Goal: Task Accomplishment & Management: Manage account settings

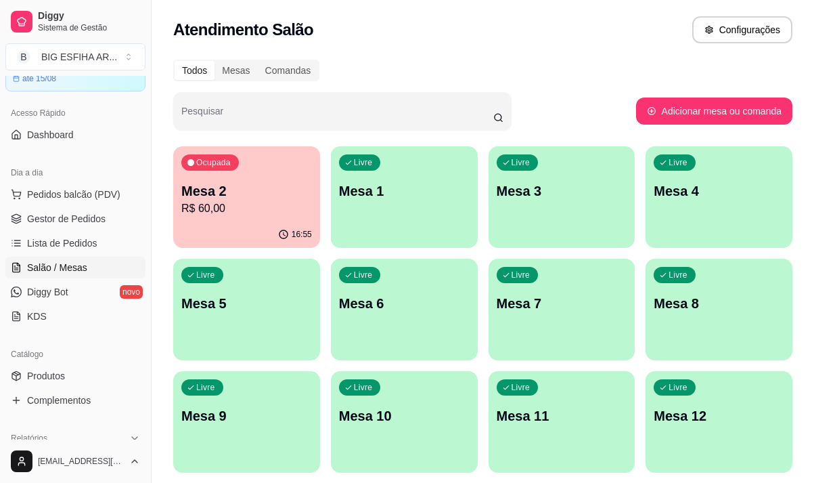
click at [275, 198] on p "Mesa 2" at bounding box center [246, 190] width 131 height 19
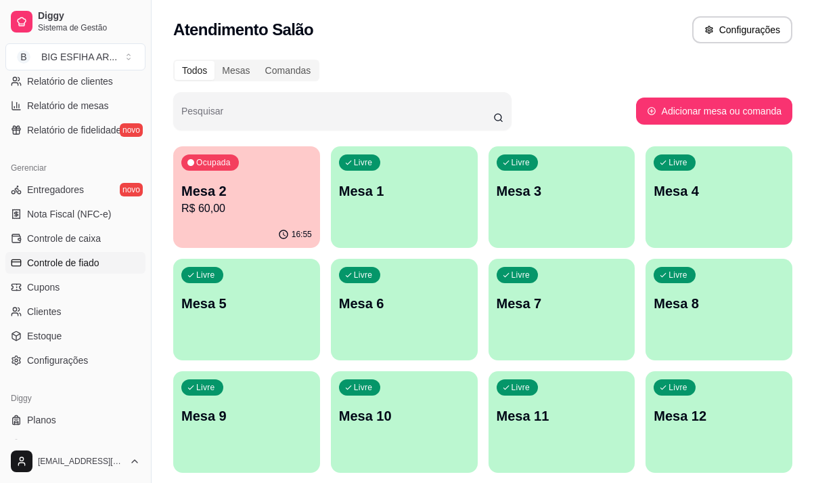
scroll to position [474, 0]
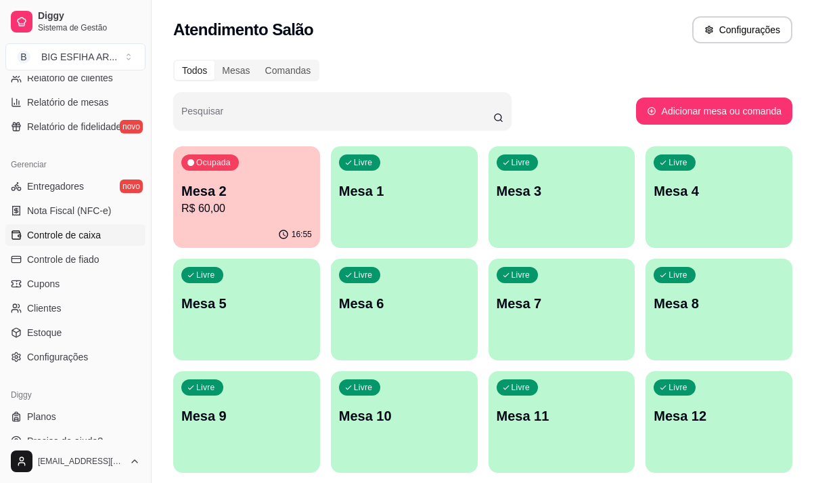
click at [91, 230] on span "Controle de caixa" at bounding box center [64, 235] width 74 height 14
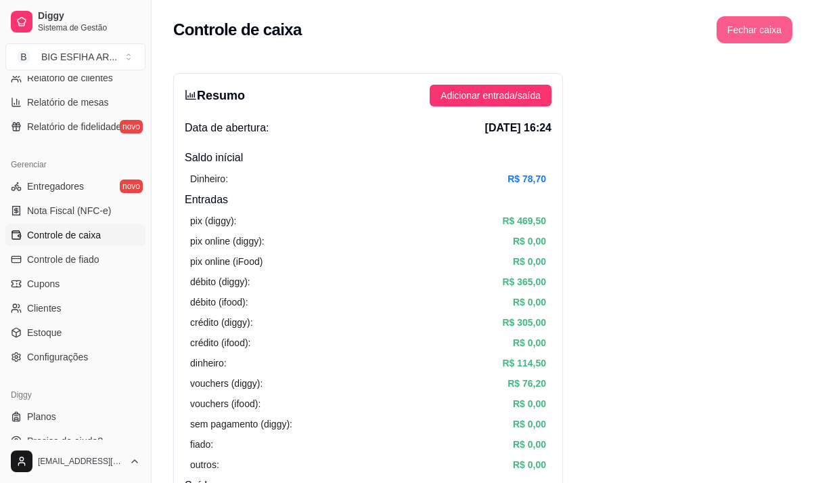
click at [776, 27] on button "Fechar caixa" at bounding box center [755, 29] width 76 height 27
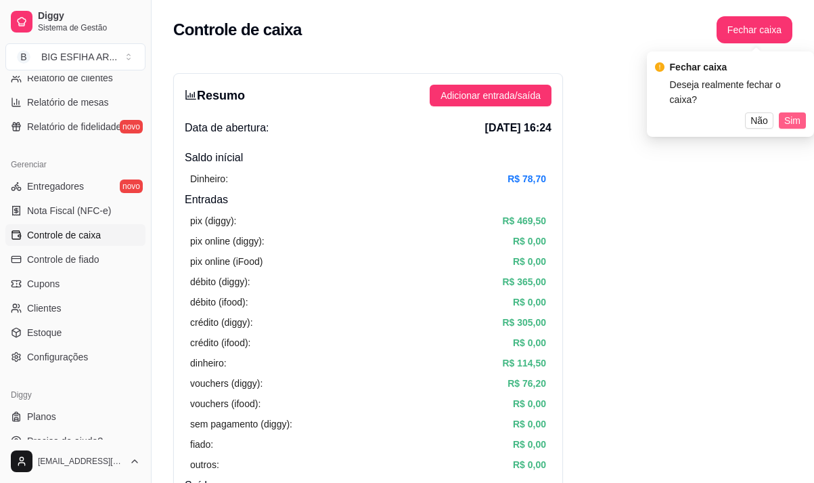
click at [791, 113] on span "Sim" at bounding box center [793, 120] width 16 height 15
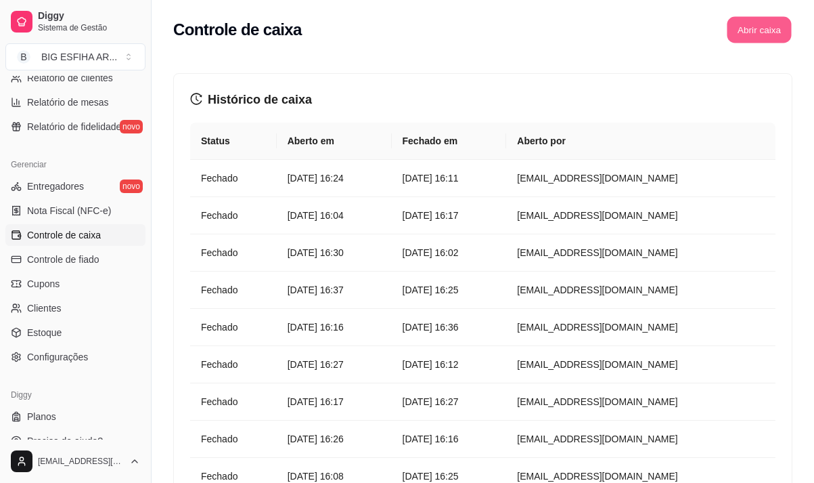
click at [740, 25] on button "Abrir caixa" at bounding box center [759, 30] width 64 height 26
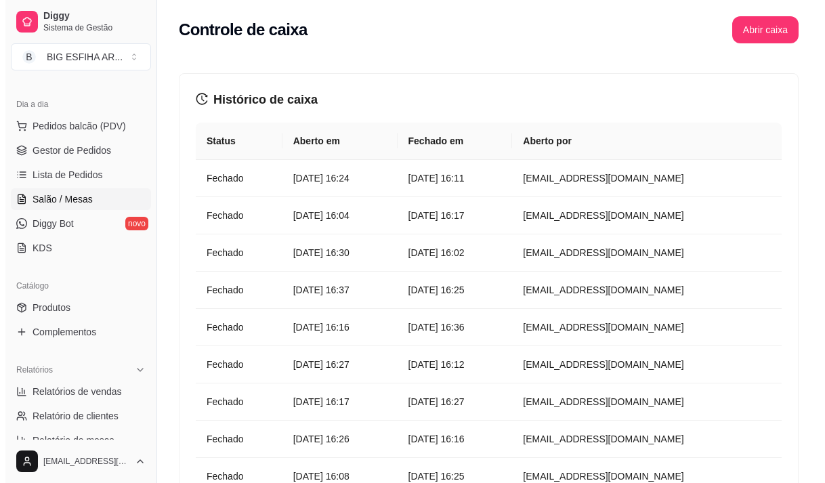
scroll to position [135, 0]
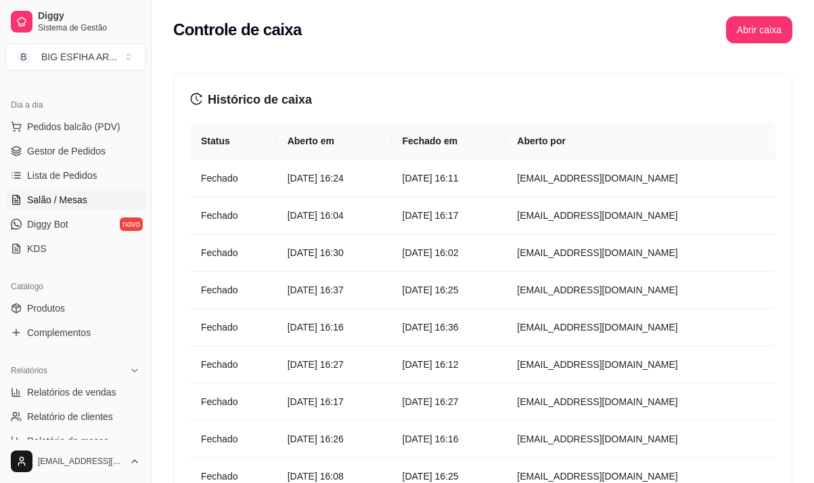
click at [79, 199] on span "Salão / Mesas" at bounding box center [57, 200] width 60 height 14
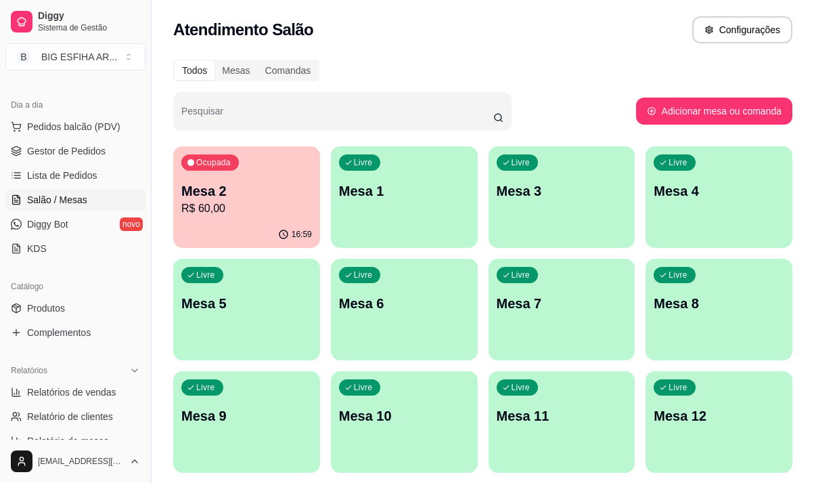
click at [283, 211] on p "R$ 60,00" at bounding box center [246, 208] width 131 height 16
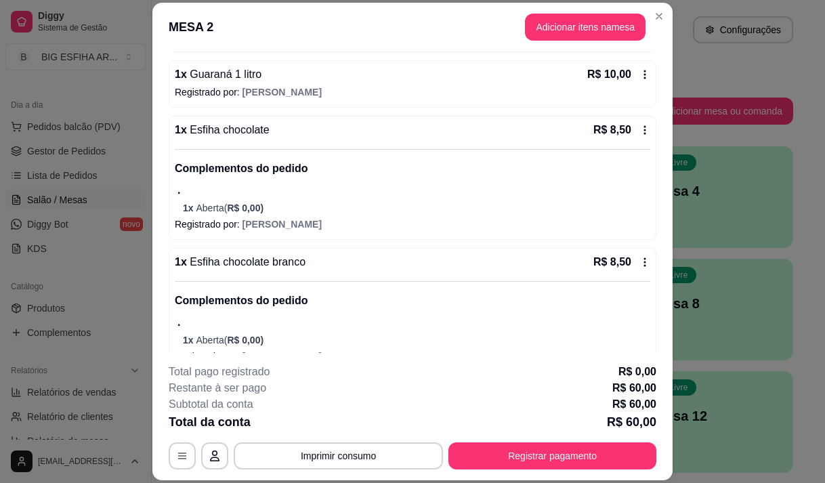
scroll to position [462, 0]
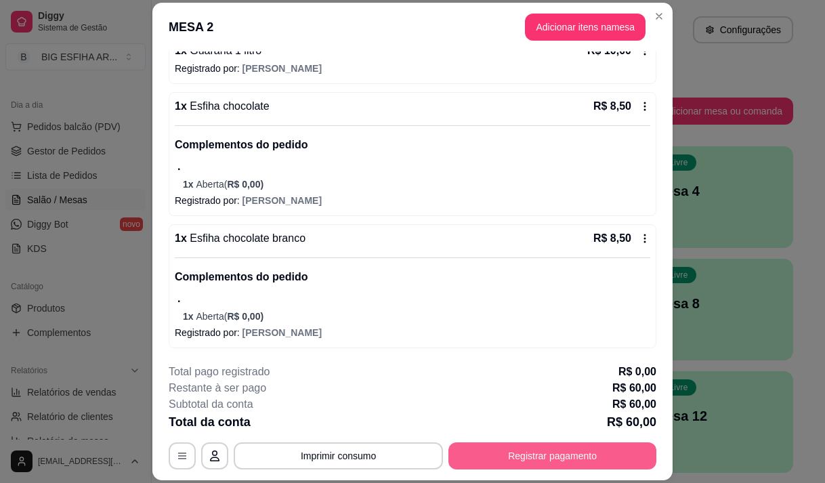
click at [496, 465] on button "Registrar pagamento" at bounding box center [552, 455] width 208 height 27
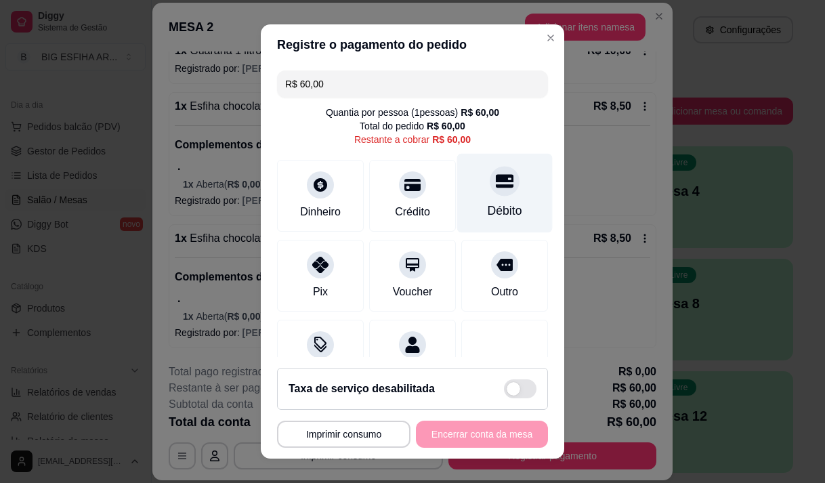
click at [490, 197] on div "Débito" at bounding box center [504, 192] width 95 height 79
type input "R$ 0,00"
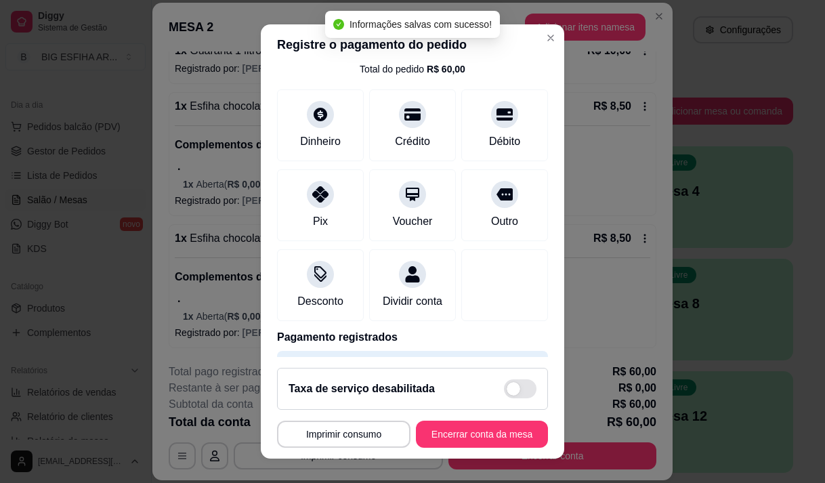
scroll to position [112, 0]
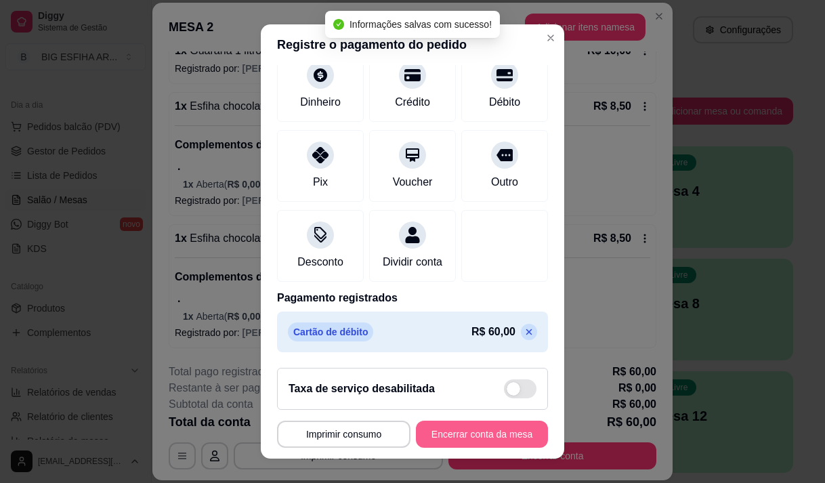
click at [431, 429] on button "Encerrar conta da mesa" at bounding box center [482, 433] width 132 height 27
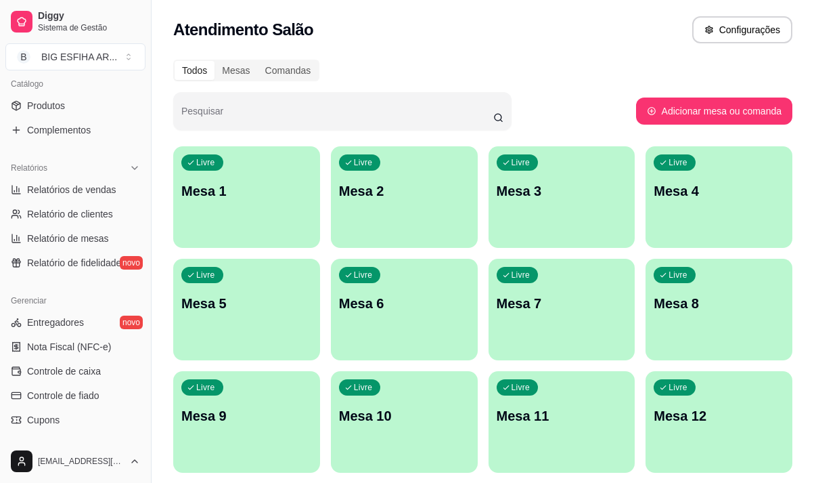
scroll to position [339, 0]
click at [78, 371] on span "Controle de caixa" at bounding box center [64, 371] width 74 height 14
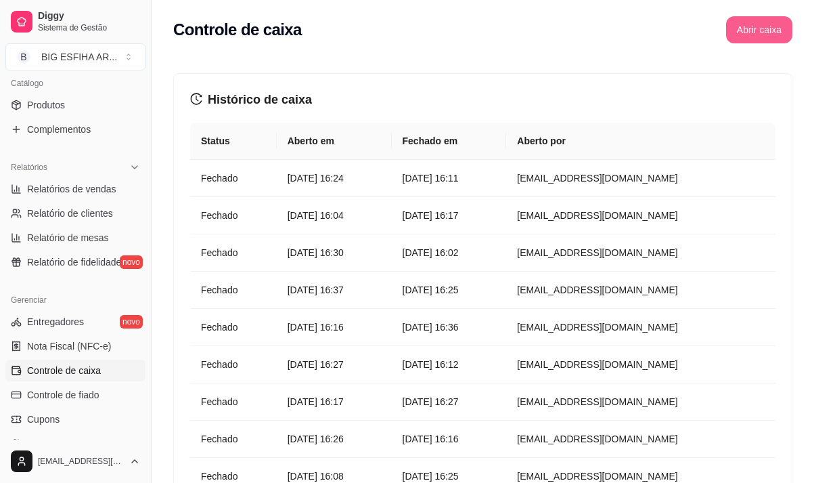
click at [736, 36] on button "Abrir caixa" at bounding box center [759, 29] width 66 height 27
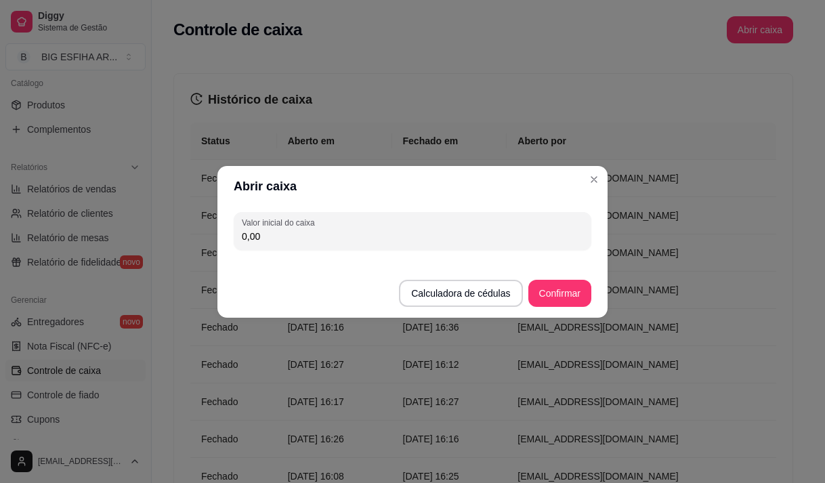
click at [343, 232] on input "0,00" at bounding box center [412, 237] width 341 height 14
type input "111,70"
click at [545, 292] on button "Confirmar" at bounding box center [560, 293] width 62 height 26
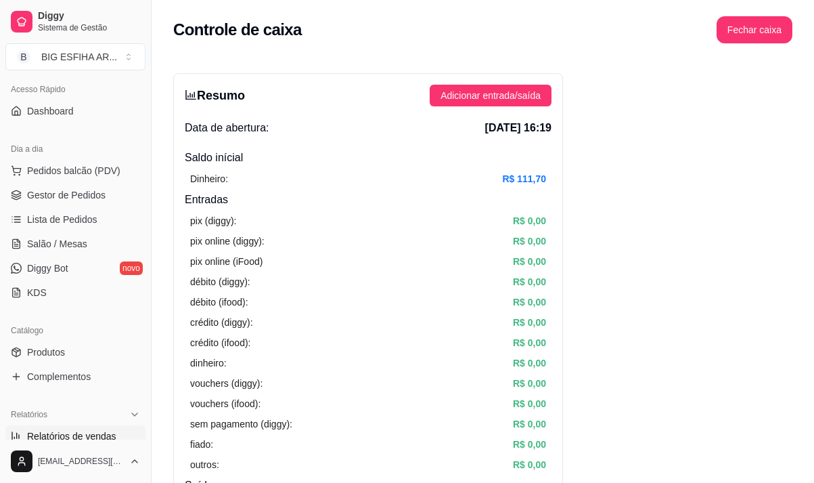
scroll to position [68, 0]
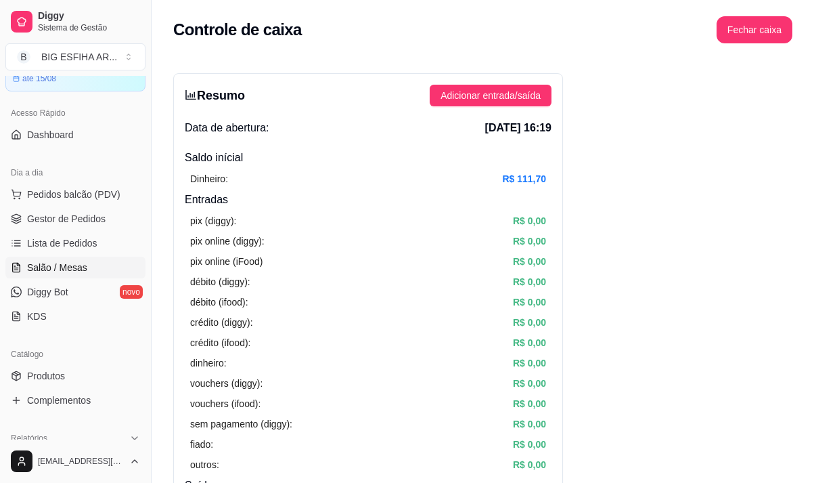
click at [64, 261] on span "Salão / Mesas" at bounding box center [57, 268] width 60 height 14
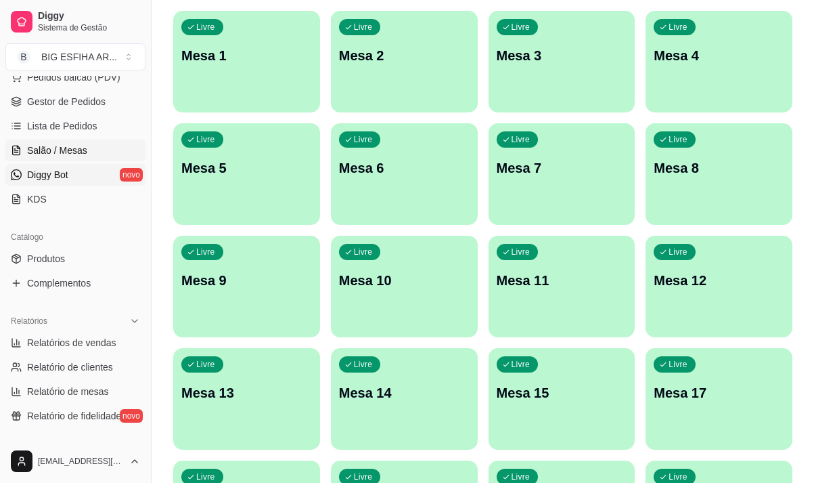
scroll to position [203, 0]
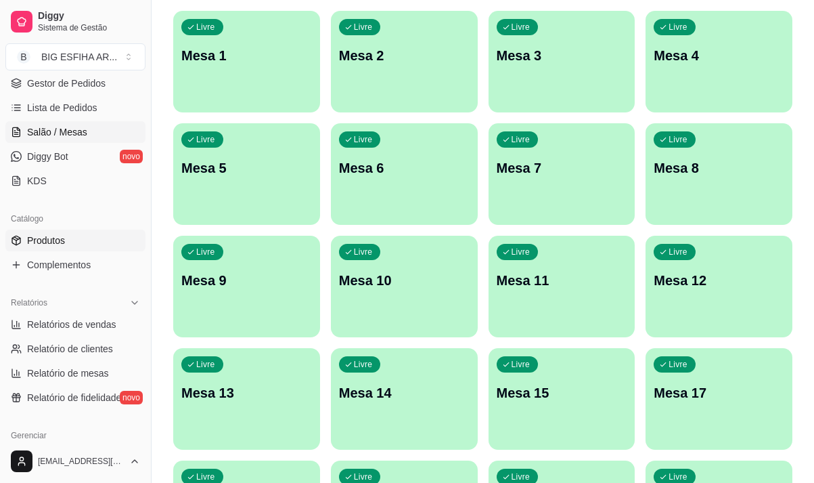
click at [66, 245] on link "Produtos" at bounding box center [75, 241] width 140 height 22
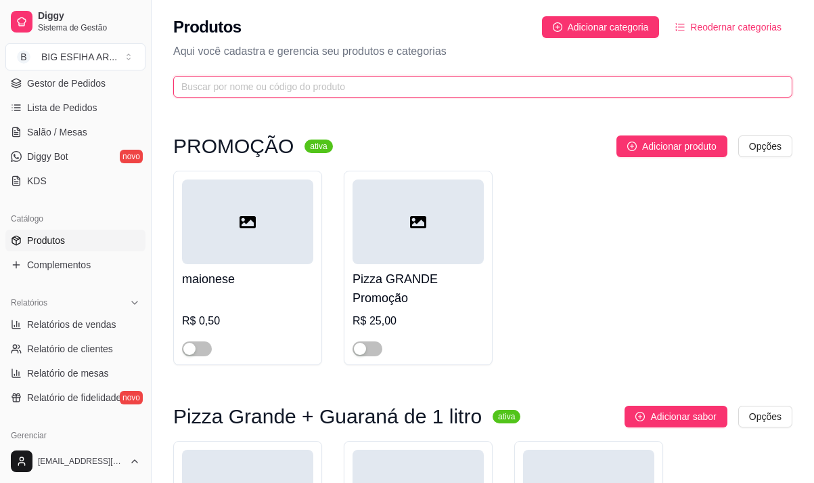
click at [256, 84] on input "text" at bounding box center [477, 86] width 592 height 15
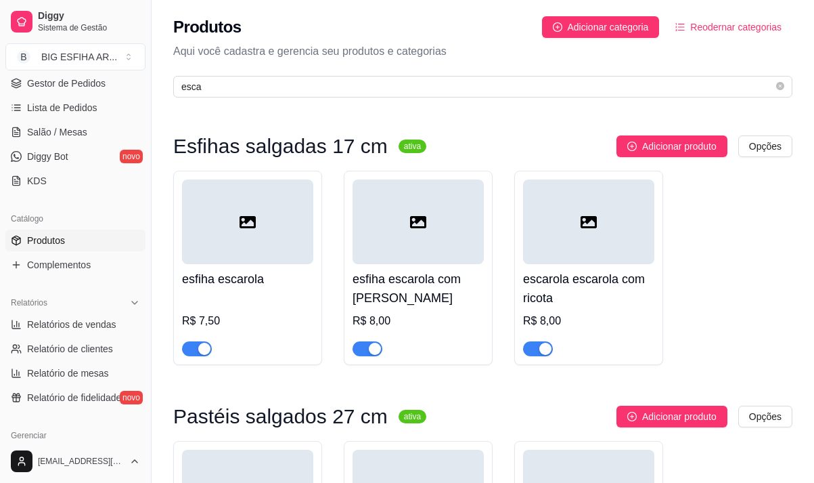
click at [190, 351] on span "button" at bounding box center [197, 348] width 30 height 15
click at [360, 348] on span "button" at bounding box center [368, 348] width 30 height 15
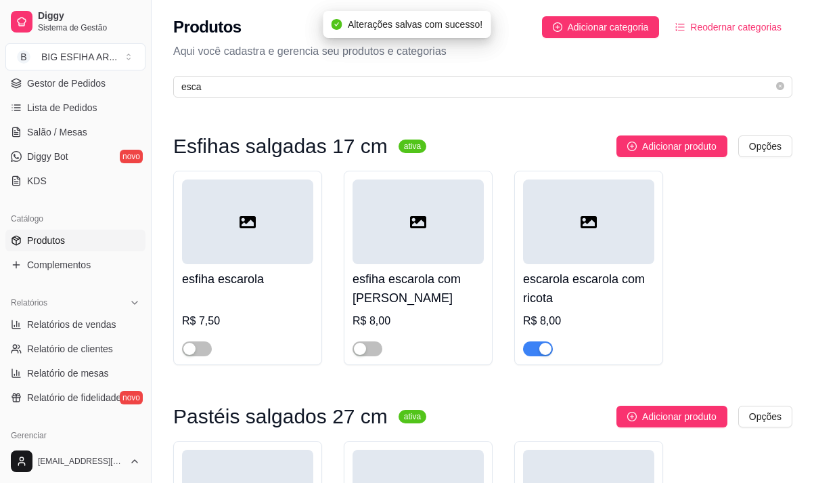
click at [534, 350] on span "button" at bounding box center [538, 348] width 30 height 15
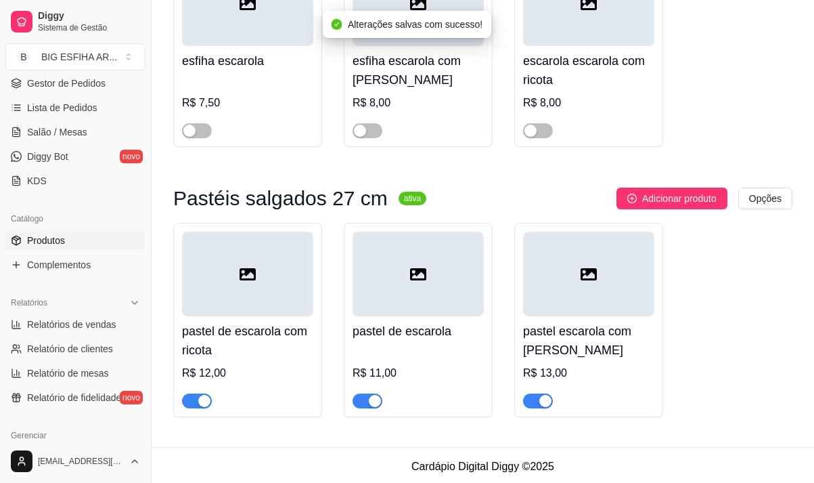
scroll to position [222, 0]
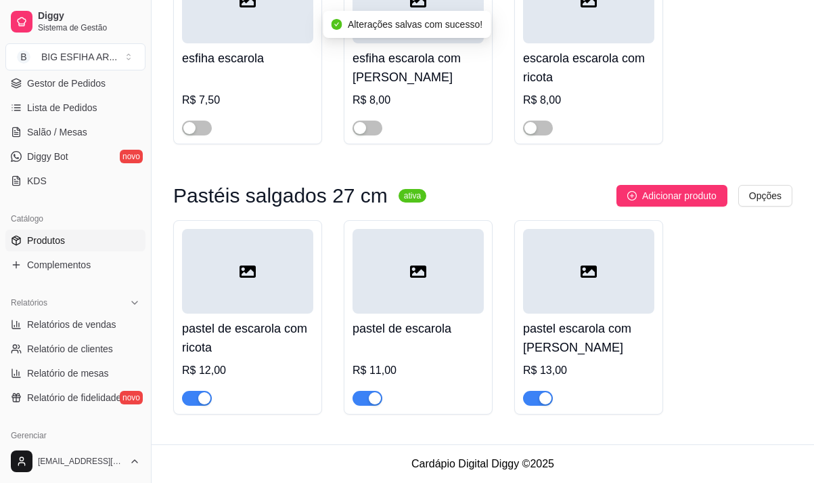
click at [365, 399] on span "button" at bounding box center [368, 398] width 30 height 15
click at [536, 397] on span "button" at bounding box center [538, 398] width 30 height 15
click at [183, 397] on span "button" at bounding box center [197, 398] width 30 height 15
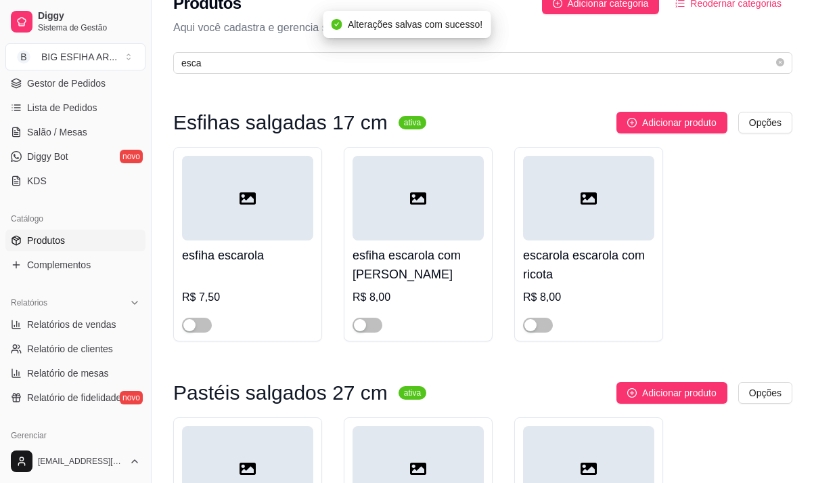
scroll to position [0, 0]
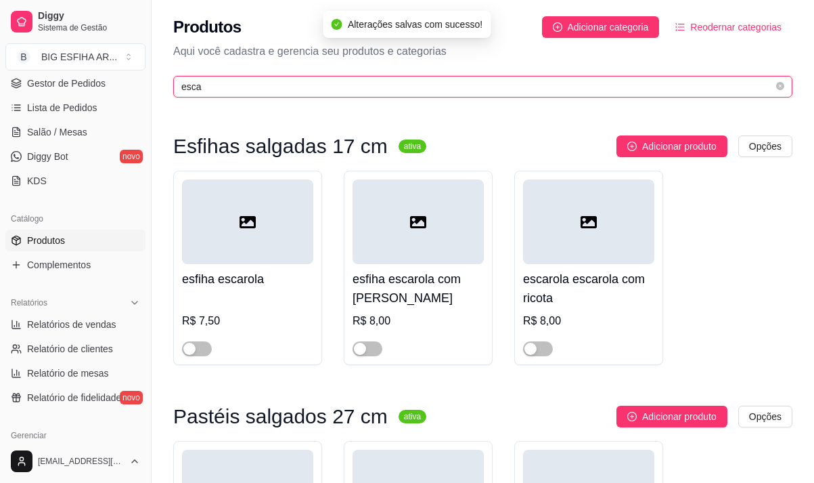
click at [218, 88] on input "esca" at bounding box center [477, 86] width 592 height 15
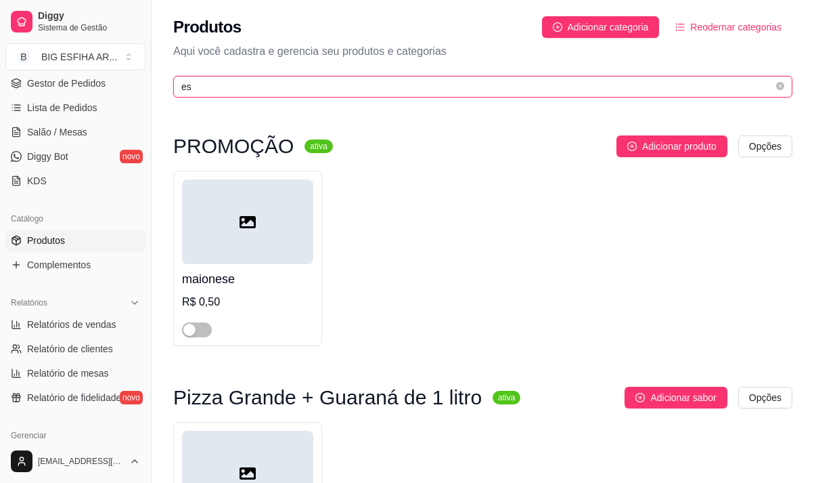
type input "e"
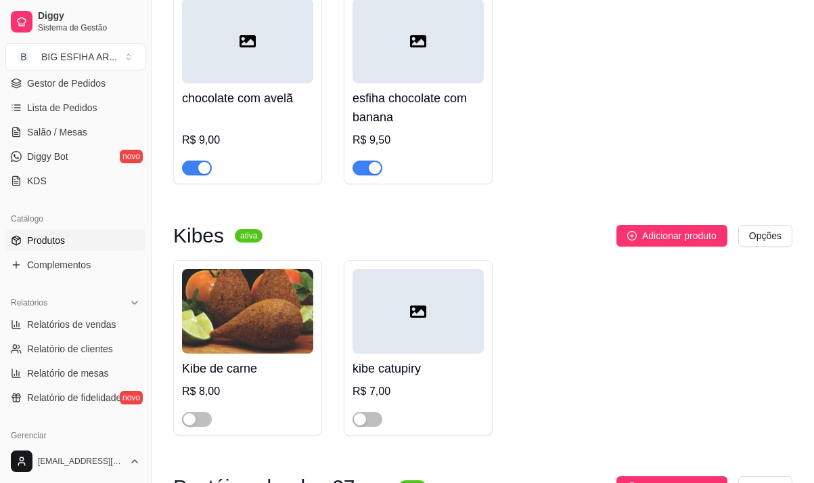
scroll to position [6229, 0]
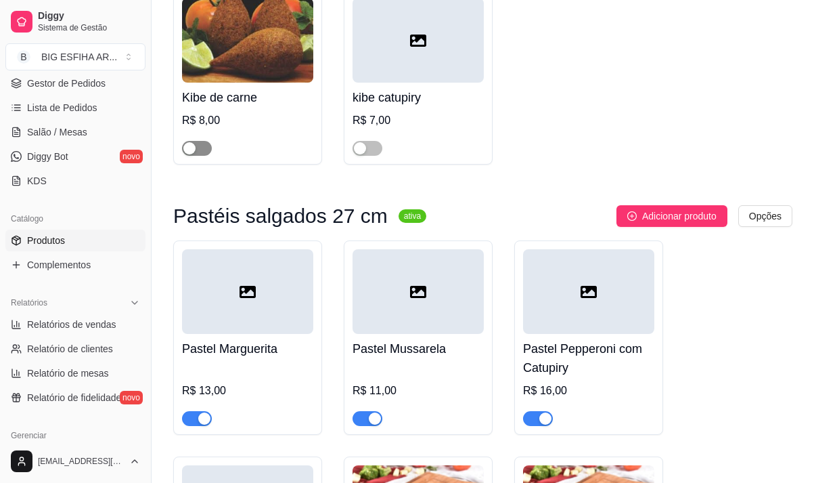
click at [207, 146] on span "button" at bounding box center [197, 148] width 30 height 15
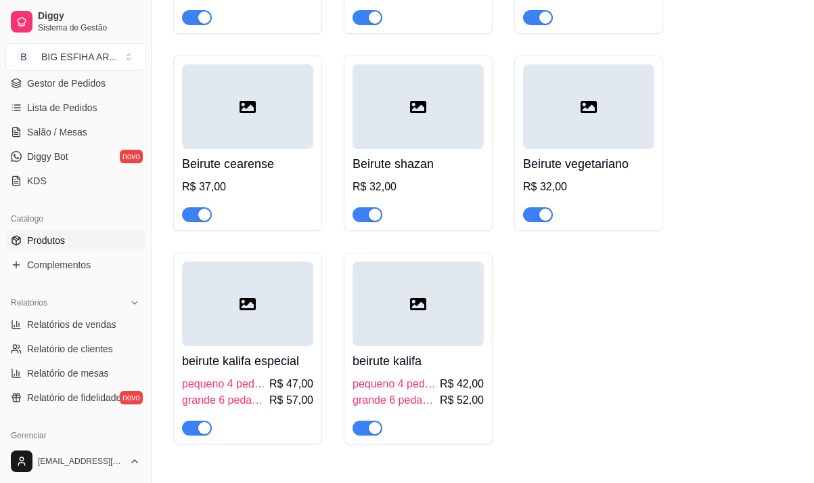
scroll to position [15910, 0]
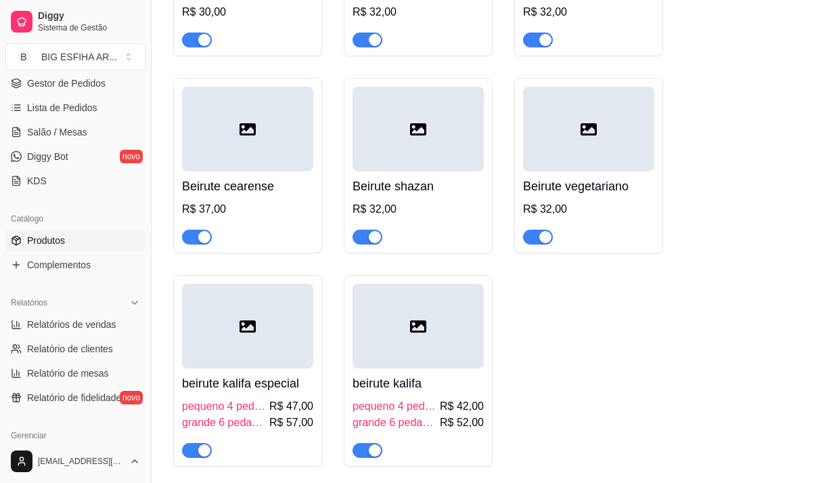
click at [531, 230] on span "button" at bounding box center [538, 237] width 30 height 15
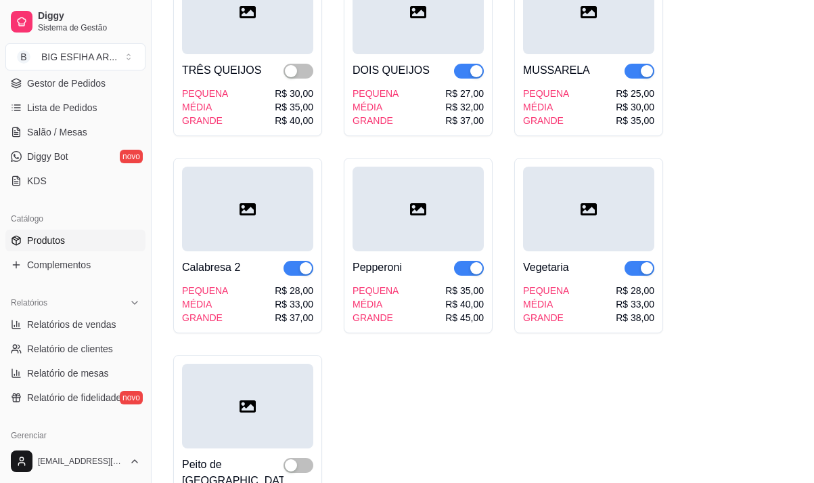
scroll to position [14421, 0]
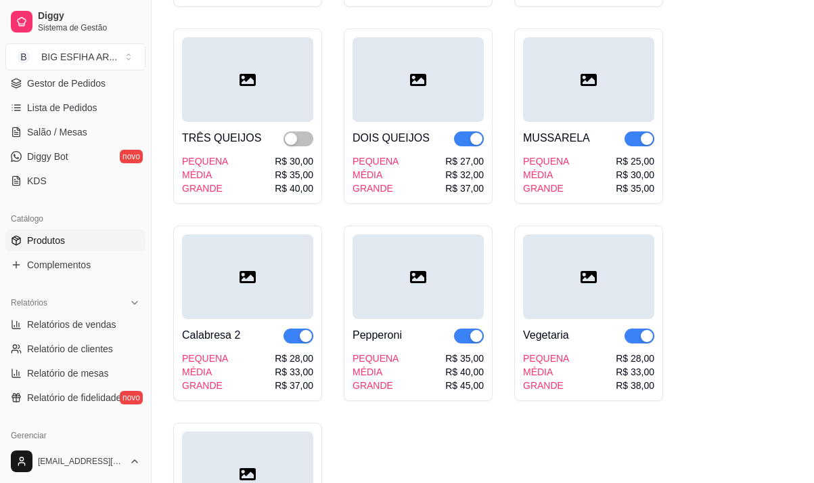
click at [630, 343] on span "button" at bounding box center [640, 335] width 30 height 15
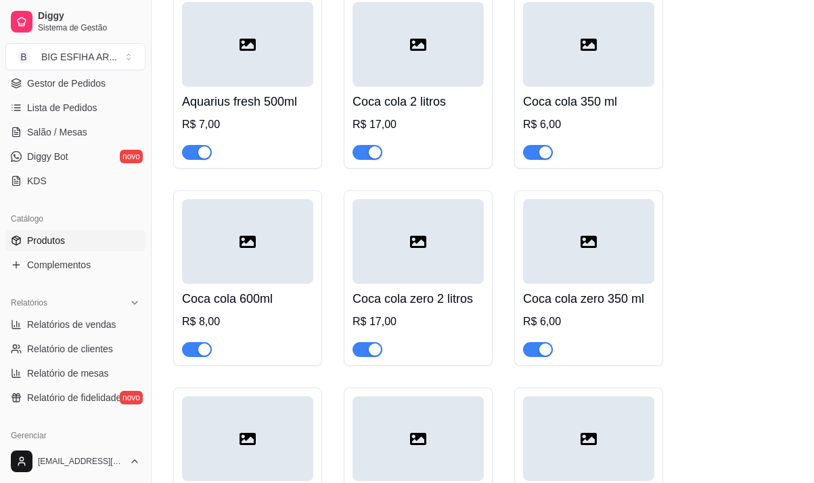
scroll to position [16520, 0]
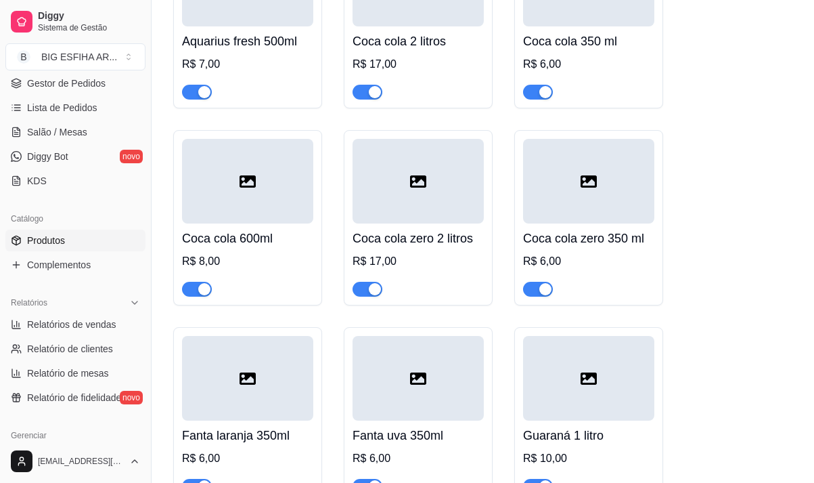
click at [535, 85] on span "button" at bounding box center [538, 92] width 30 height 15
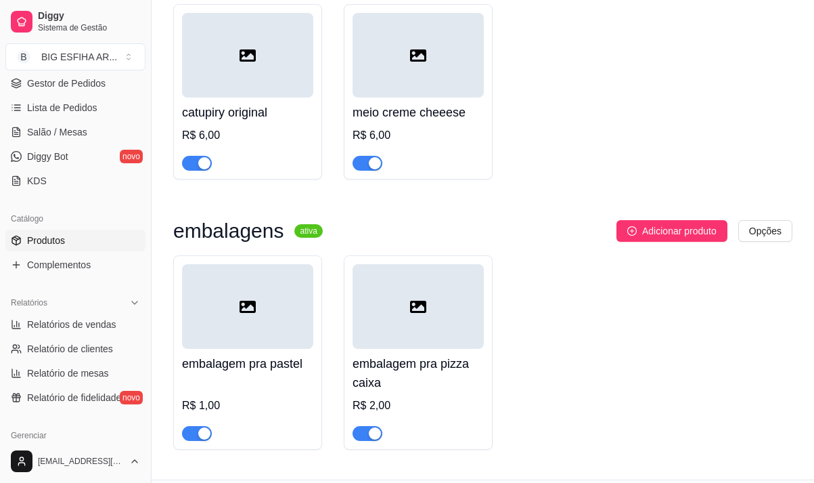
scroll to position [18745, 0]
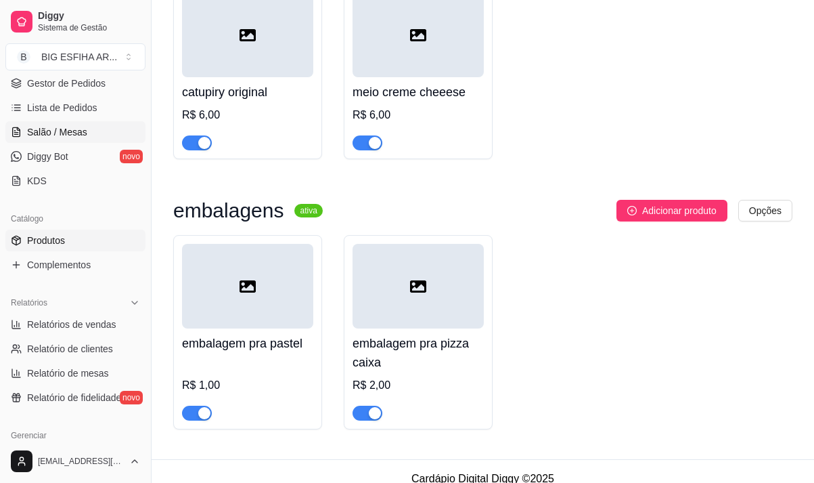
click at [79, 135] on span "Salão / Mesas" at bounding box center [57, 132] width 60 height 14
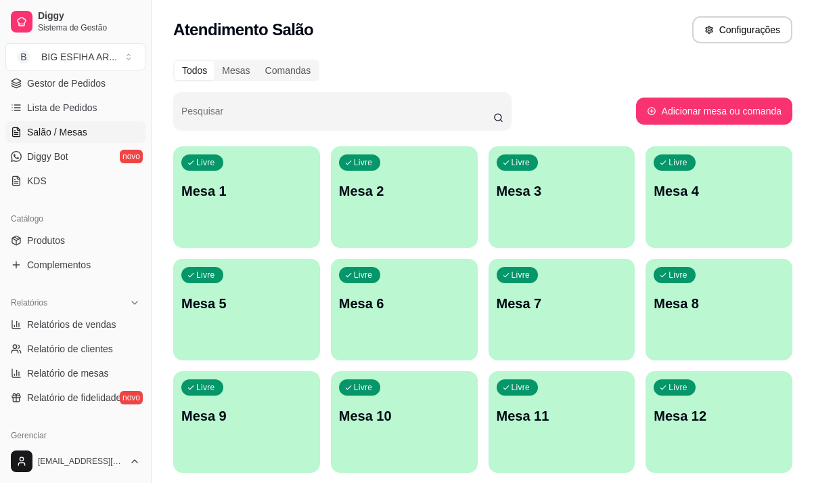
scroll to position [135, 0]
